Goal: Task Accomplishment & Management: Use online tool/utility

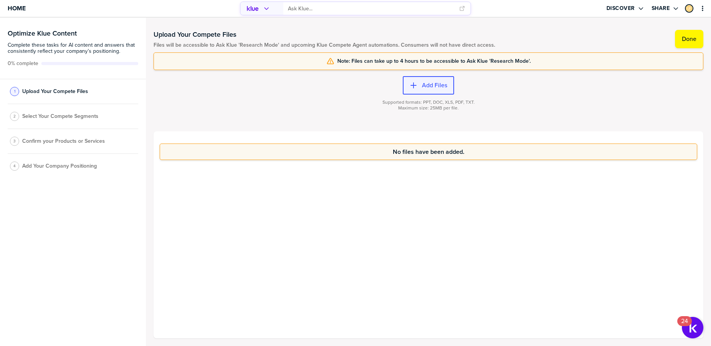
click at [431, 83] on label "Add Files" at bounding box center [434, 86] width 25 height 8
click at [429, 86] on label "Add Files" at bounding box center [434, 86] width 25 height 8
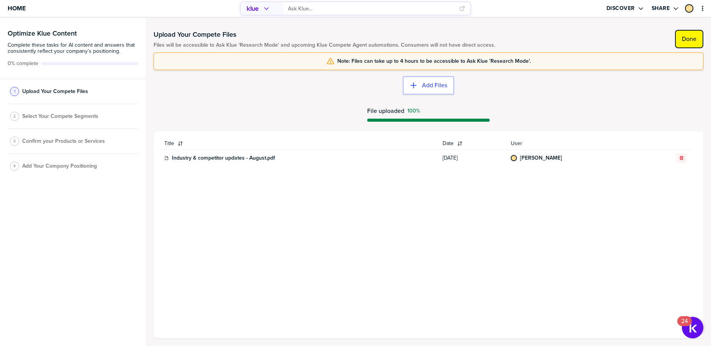
click at [685, 38] on label "Done" at bounding box center [689, 39] width 15 height 8
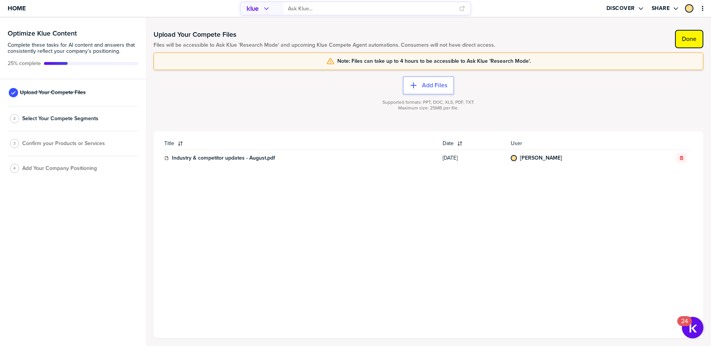
click at [692, 41] on label "Done" at bounding box center [689, 39] width 15 height 8
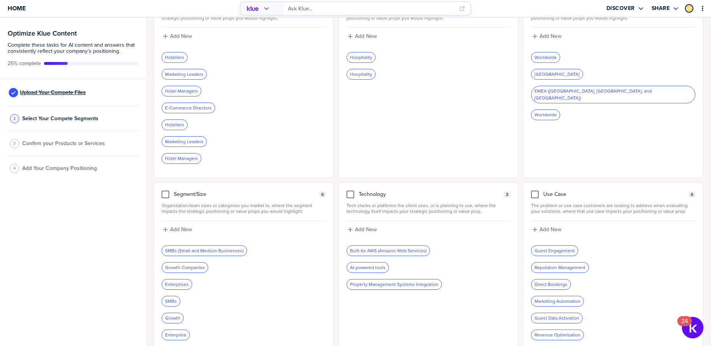
scroll to position [78, 0]
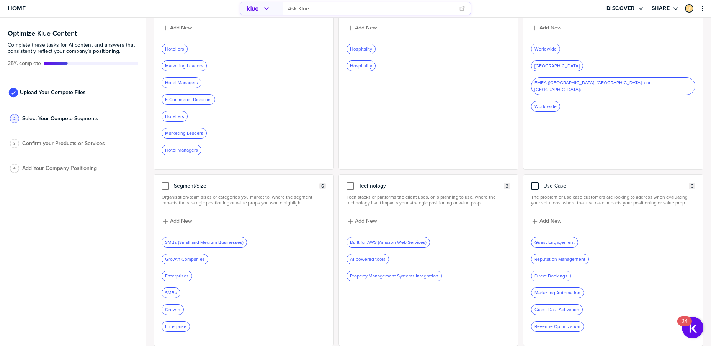
click at [535, 185] on div at bounding box center [535, 186] width 8 height 8
click at [535, 182] on input "checkbox" at bounding box center [535, 182] width 0 height 0
click at [520, 170] on div "Buyer Persona 7 Specific buyer roles or titles that evaluate your solution(s), …" at bounding box center [429, 163] width 550 height 365
click at [347, 186] on div at bounding box center [350, 186] width 8 height 8
click at [350, 182] on input "checkbox" at bounding box center [350, 182] width 0 height 0
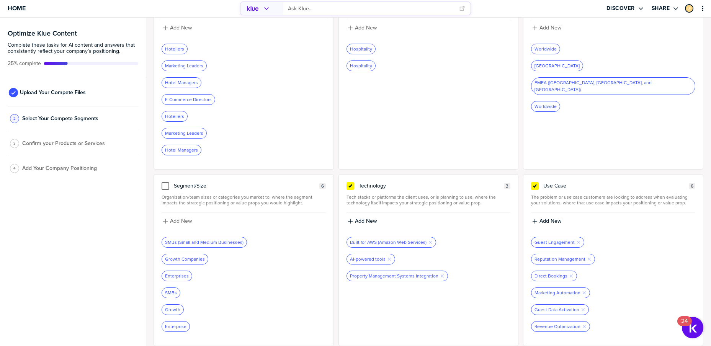
click at [520, 175] on div "Buyer Persona 7 Specific buyer roles or titles that evaluate your solution(s), …" at bounding box center [429, 163] width 550 height 365
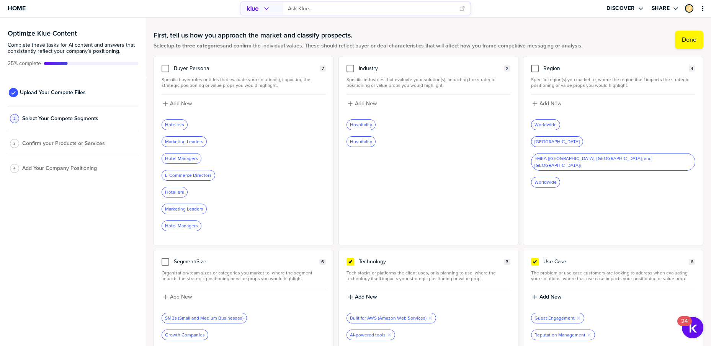
scroll to position [0, 0]
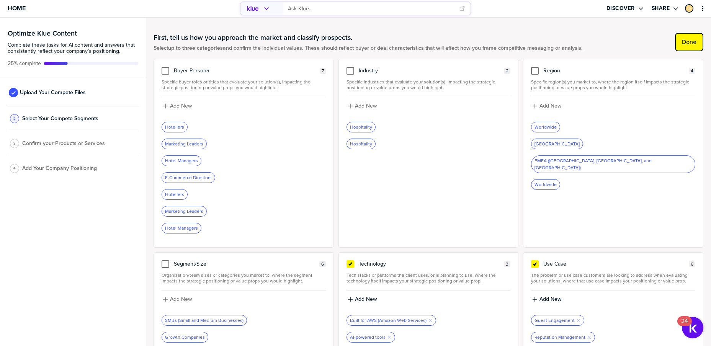
click at [678, 44] on button "Done" at bounding box center [689, 42] width 28 height 18
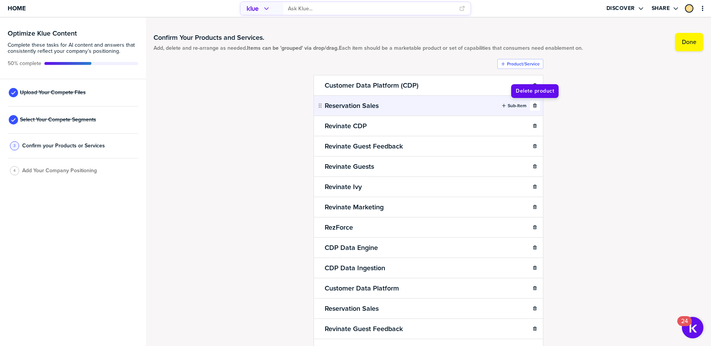
click at [534, 106] on icon "button" at bounding box center [534, 105] width 3 height 4
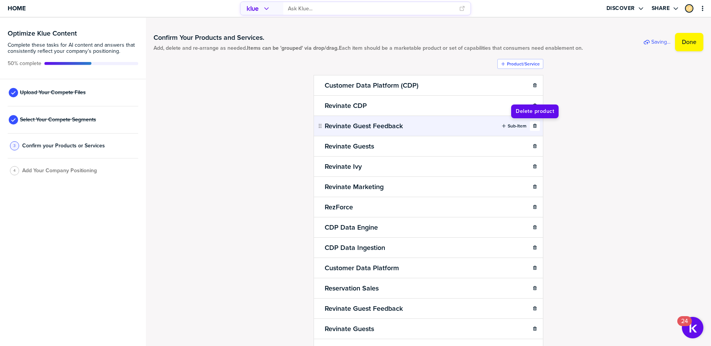
click at [535, 123] on button "button" at bounding box center [535, 126] width 10 height 10
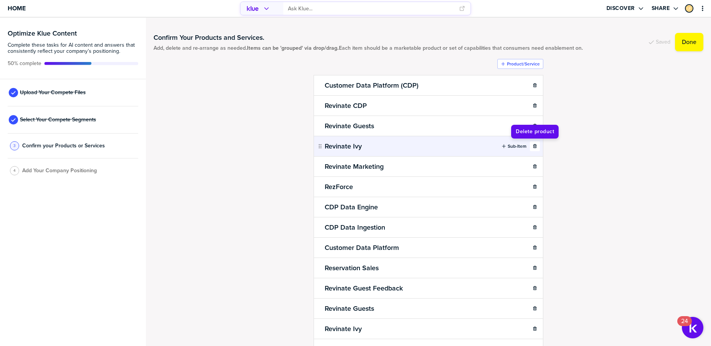
click at [534, 145] on icon "button" at bounding box center [534, 146] width 3 height 4
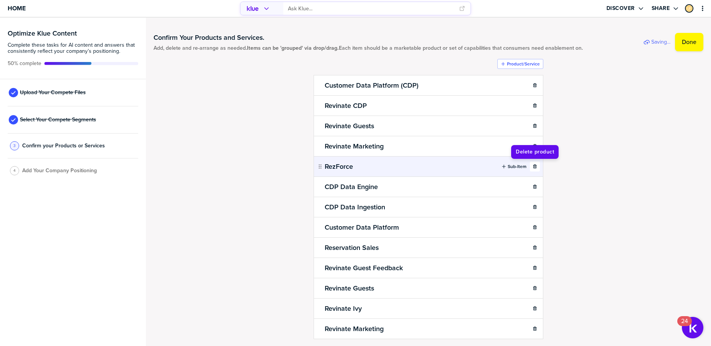
click at [533, 170] on button "button" at bounding box center [535, 167] width 10 height 10
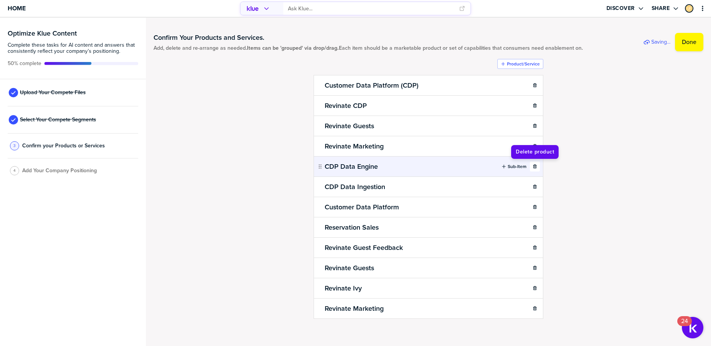
click at [533, 172] on button "button" at bounding box center [535, 167] width 10 height 10
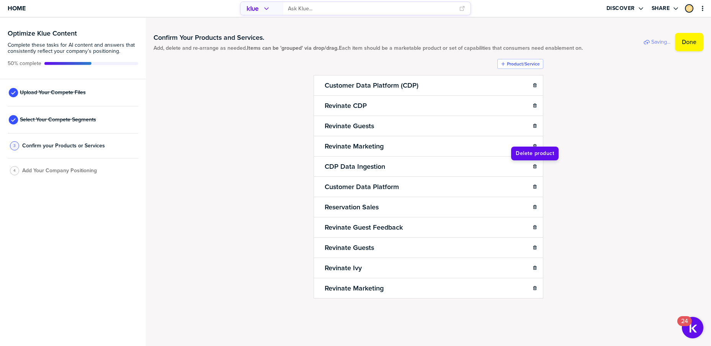
click at [533, 172] on button "button" at bounding box center [535, 167] width 10 height 10
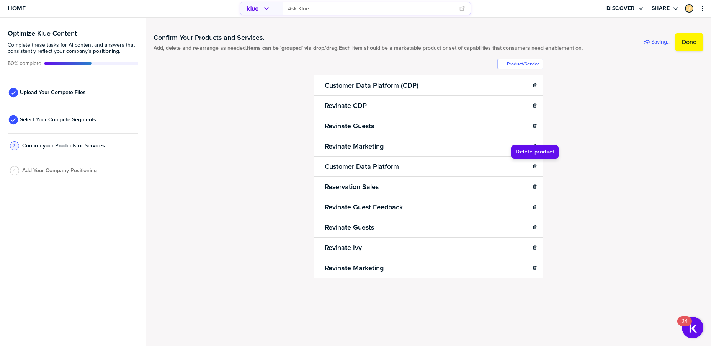
click at [533, 172] on button "button" at bounding box center [535, 167] width 10 height 10
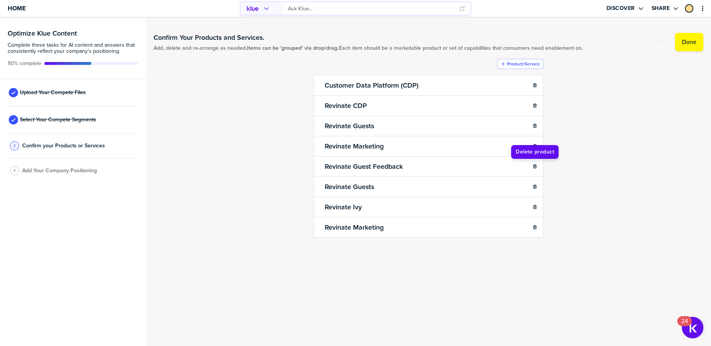
click at [533, 172] on button "button" at bounding box center [535, 167] width 10 height 10
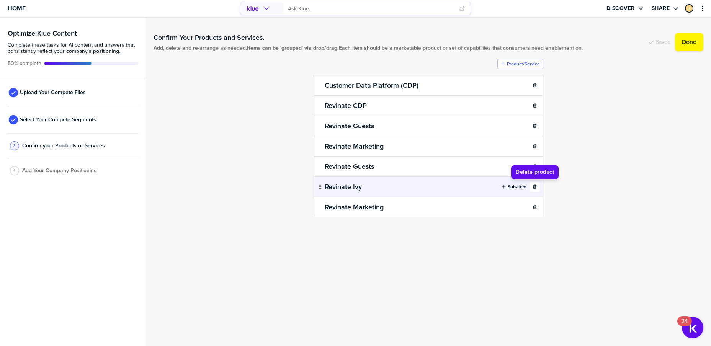
click at [534, 188] on icon "button" at bounding box center [534, 187] width 3 height 4
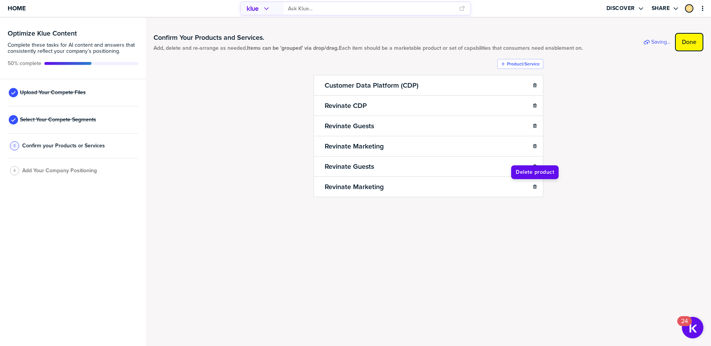
click at [692, 40] on label "Done" at bounding box center [689, 42] width 15 height 8
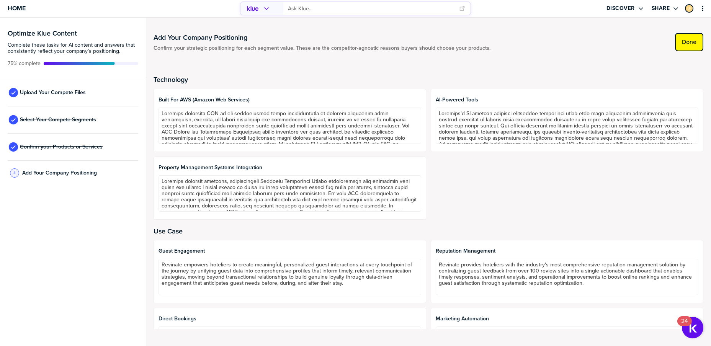
click at [678, 40] on button "Done" at bounding box center [689, 42] width 28 height 18
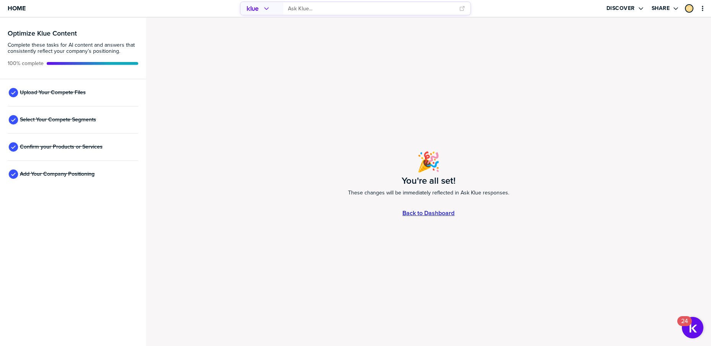
click at [417, 211] on link "Back to Dashboard" at bounding box center [428, 213] width 52 height 7
